Goal: Entertainment & Leisure: Consume media (video, audio)

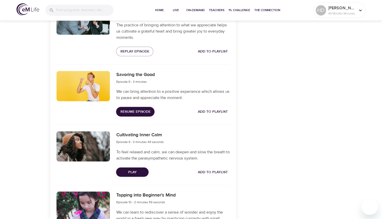
scroll to position [606, 0]
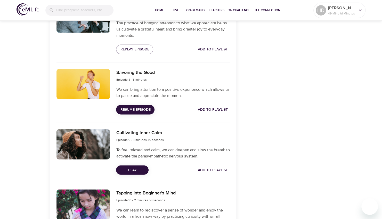
click at [139, 167] on span "Play" at bounding box center [132, 170] width 24 height 6
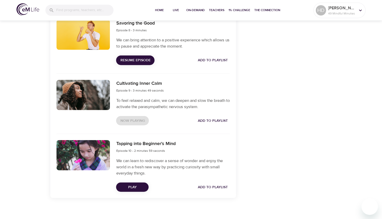
scroll to position [660, 0]
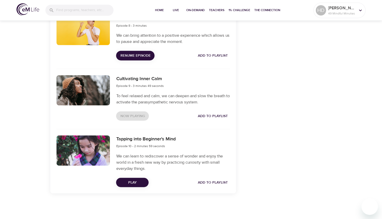
click at [139, 180] on span "Play" at bounding box center [132, 182] width 24 height 6
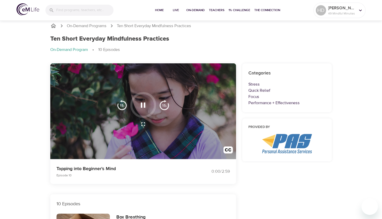
scroll to position [0, 0]
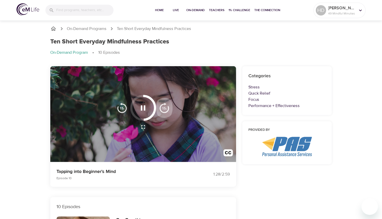
click at [159, 101] on button "button" at bounding box center [164, 108] width 17 height 26
click at [120, 107] on img "button" at bounding box center [122, 107] width 10 height 10
click at [139, 108] on icon "button" at bounding box center [143, 107] width 9 height 9
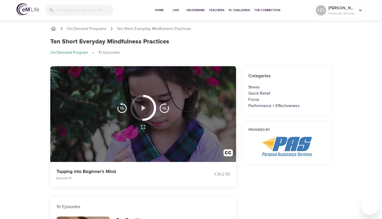
click at [138, 110] on button "button" at bounding box center [143, 107] width 15 height 15
click at [230, 152] on img "button" at bounding box center [229, 154] width 10 height 10
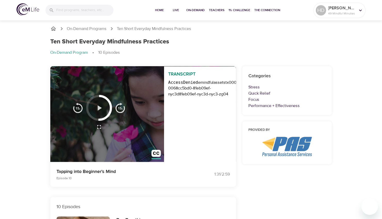
click at [100, 108] on icon "button" at bounding box center [100, 107] width 4 height 5
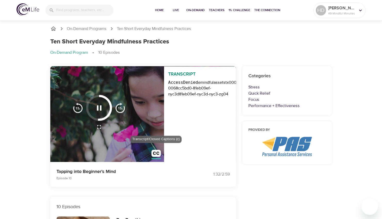
click at [155, 153] on img "button" at bounding box center [157, 154] width 10 height 10
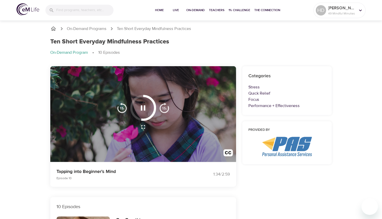
click at [163, 108] on img "button" at bounding box center [164, 107] width 10 height 10
click at [122, 107] on img "button" at bounding box center [122, 107] width 10 height 10
click at [141, 107] on icon "button" at bounding box center [143, 107] width 5 height 5
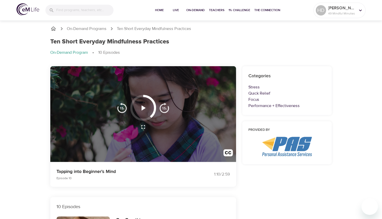
click at [144, 107] on icon "button" at bounding box center [144, 107] width 4 height 5
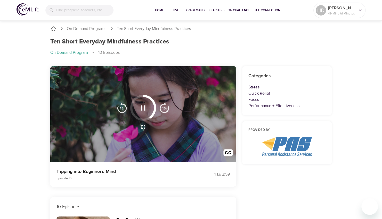
click at [144, 107] on icon "button" at bounding box center [143, 107] width 5 height 5
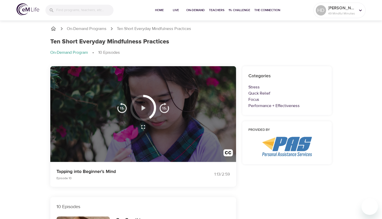
click at [144, 107] on icon "button" at bounding box center [144, 107] width 4 height 5
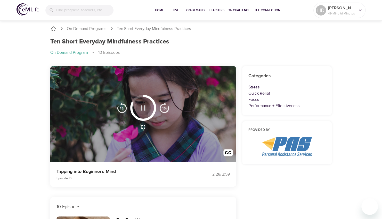
drag, startPoint x: 144, startPoint y: 106, endPoint x: 140, endPoint y: 106, distance: 3.9
click at [140, 106] on icon "button" at bounding box center [143, 107] width 9 height 9
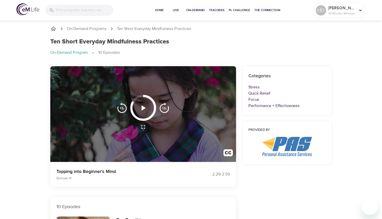
click at [141, 106] on icon "button" at bounding box center [143, 107] width 9 height 9
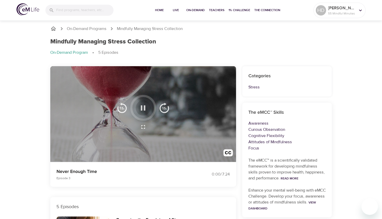
click at [139, 109] on icon "button" at bounding box center [143, 107] width 9 height 9
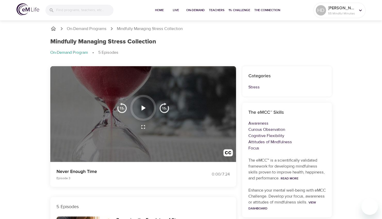
click at [142, 109] on icon "button" at bounding box center [144, 107] width 4 height 5
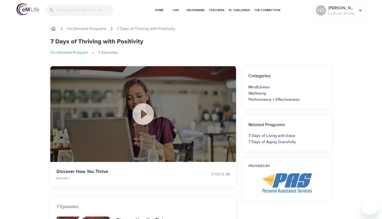
click at [139, 116] on icon at bounding box center [142, 113] width 21 height 21
